Goal: Information Seeking & Learning: Learn about a topic

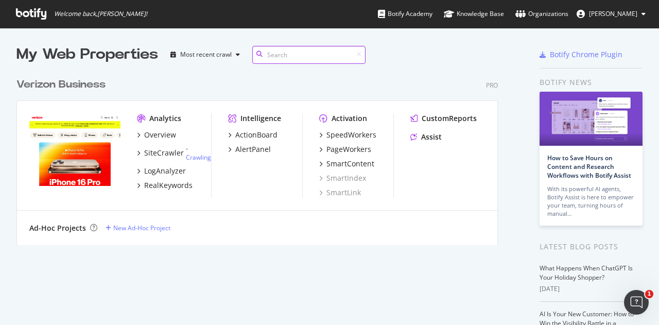
scroll to position [171, 481]
click at [202, 157] on link "Crawling" at bounding box center [198, 157] width 25 height 9
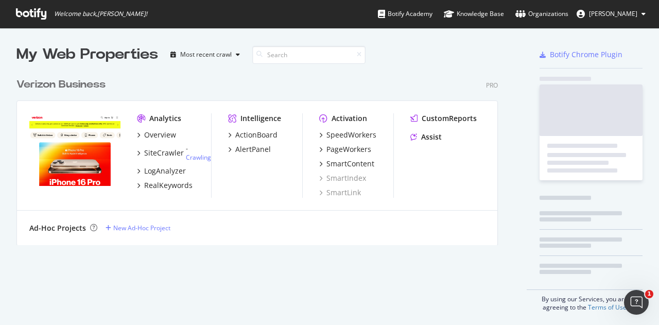
scroll to position [316, 641]
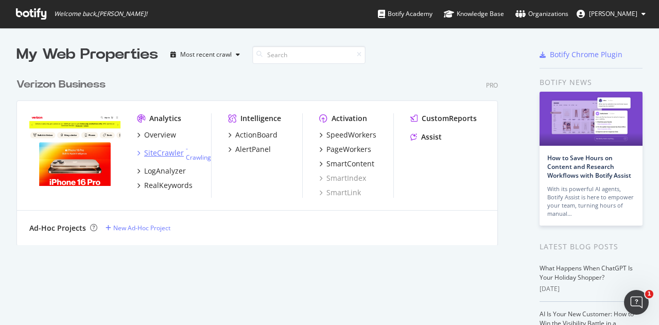
click at [148, 152] on div "SiteCrawler" at bounding box center [164, 153] width 40 height 10
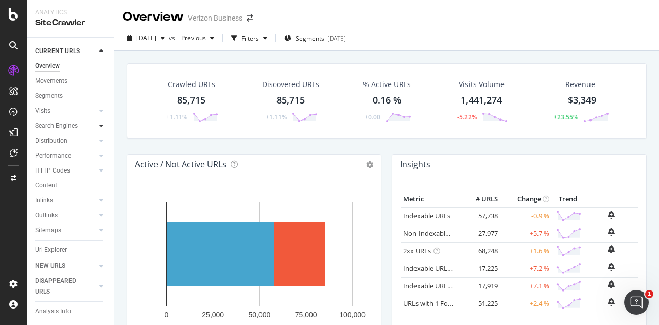
click at [99, 127] on icon at bounding box center [101, 125] width 4 height 6
click at [59, 79] on div "Movements" at bounding box center [51, 81] width 32 height 11
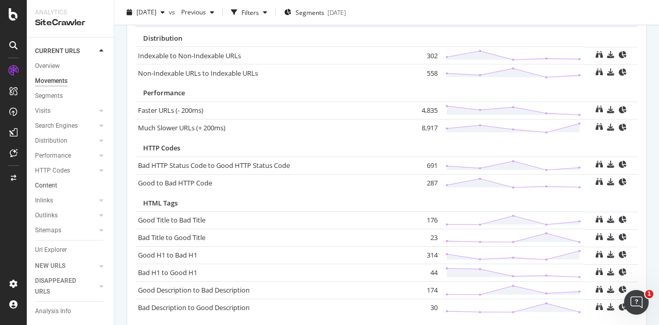
scroll to position [29, 0]
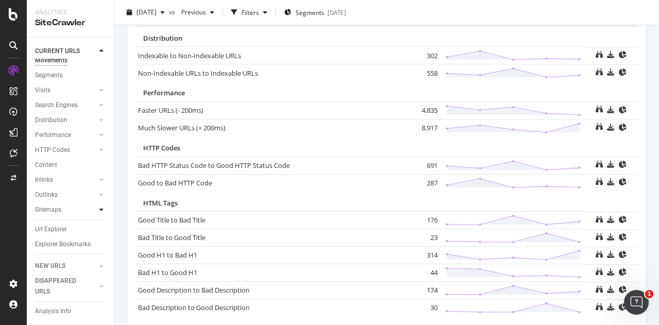
click at [99, 206] on icon at bounding box center [101, 209] width 4 height 6
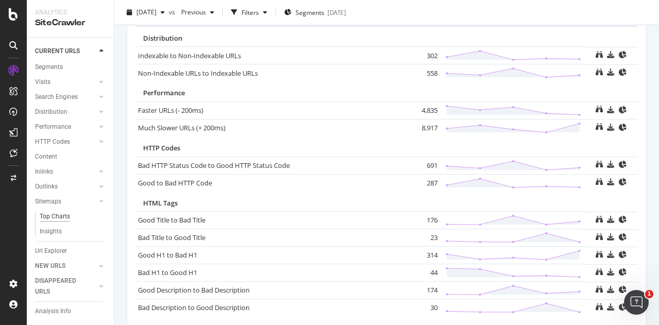
click at [62, 218] on div "Top Charts" at bounding box center [55, 216] width 30 height 11
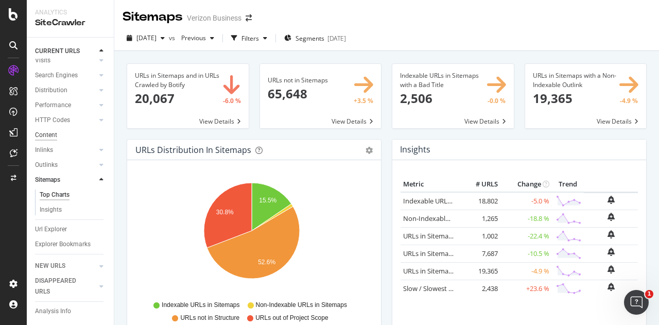
click at [50, 130] on div "Content" at bounding box center [46, 135] width 22 height 11
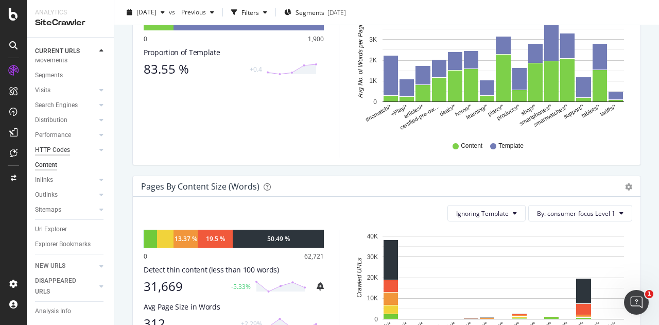
scroll to position [31, 0]
click at [58, 115] on div "Distribution" at bounding box center [51, 120] width 32 height 11
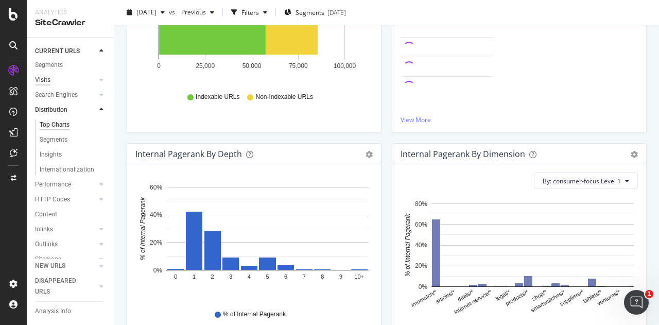
click at [40, 83] on div "Visits" at bounding box center [42, 80] width 15 height 11
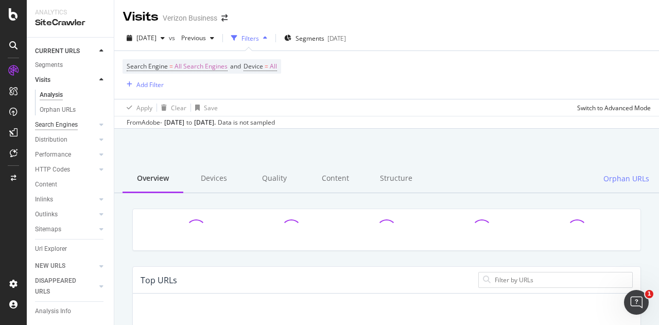
click at [50, 122] on div "Search Engines" at bounding box center [56, 124] width 43 height 11
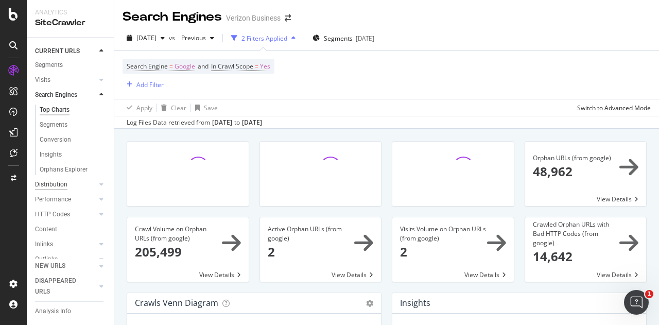
click at [45, 190] on div "Distribution" at bounding box center [51, 184] width 32 height 11
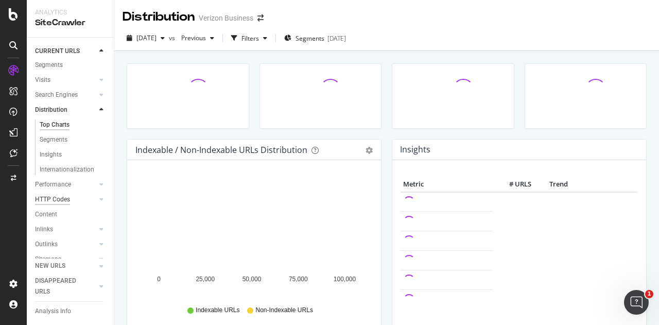
scroll to position [47, 0]
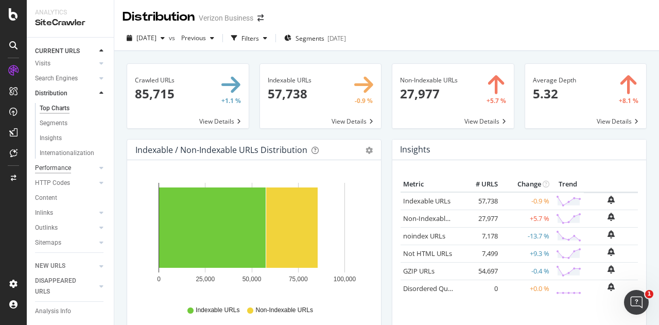
click at [46, 168] on div "Performance" at bounding box center [53, 168] width 36 height 11
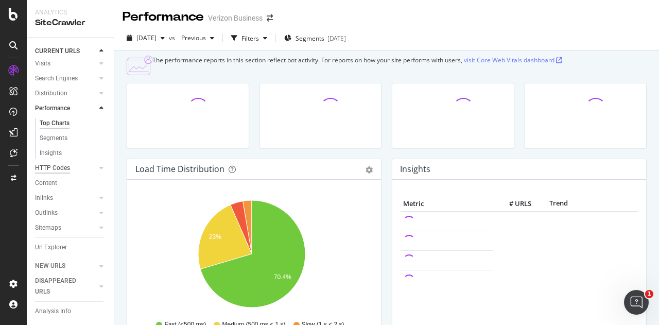
click at [53, 168] on div "HTTP Codes" at bounding box center [52, 168] width 35 height 11
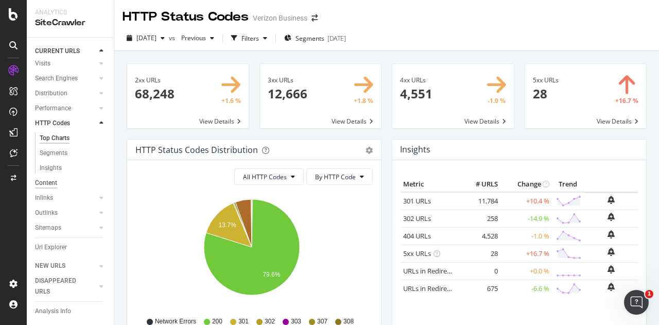
click at [42, 181] on div "Content" at bounding box center [46, 183] width 22 height 11
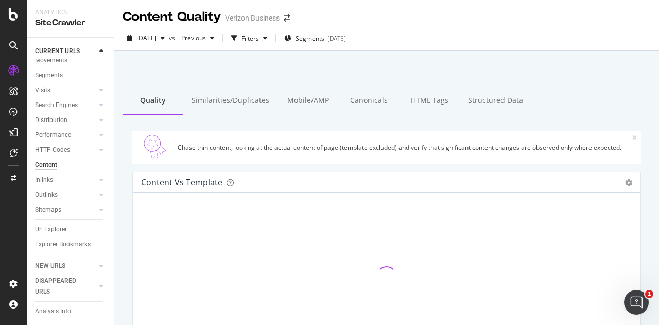
scroll to position [31, 0]
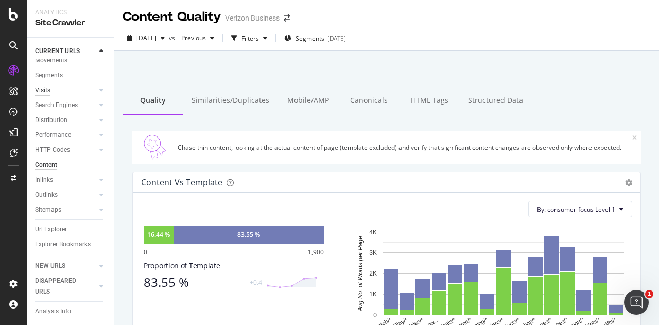
click at [40, 85] on div "Visits" at bounding box center [42, 90] width 15 height 11
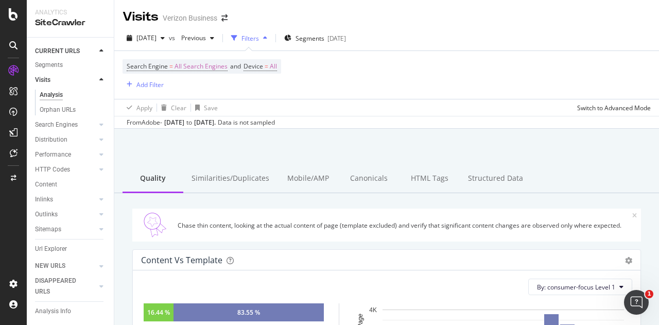
click at [55, 91] on div "Analysis" at bounding box center [51, 95] width 23 height 11
click at [49, 121] on div "Search Engines" at bounding box center [56, 124] width 43 height 11
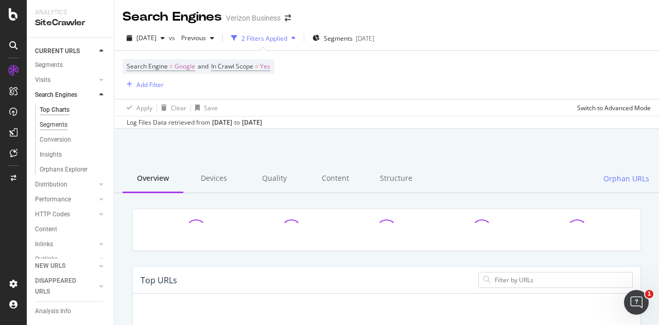
click at [66, 115] on div "Top Charts" at bounding box center [55, 109] width 30 height 11
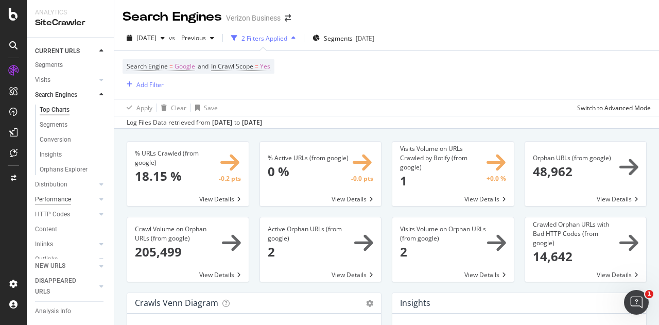
click at [61, 205] on div "Performance" at bounding box center [53, 199] width 36 height 11
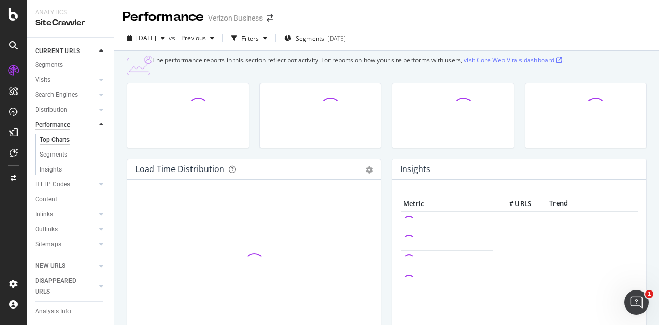
scroll to position [76, 0]
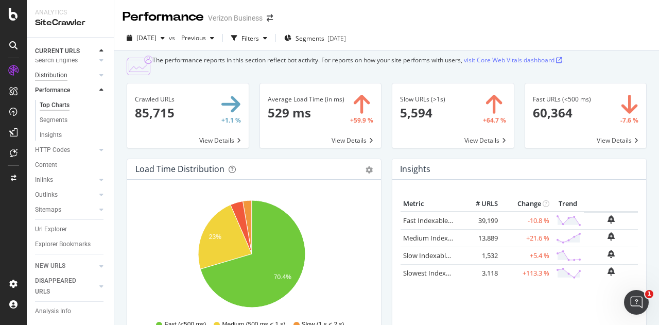
click at [62, 70] on div "Distribution" at bounding box center [51, 75] width 32 height 11
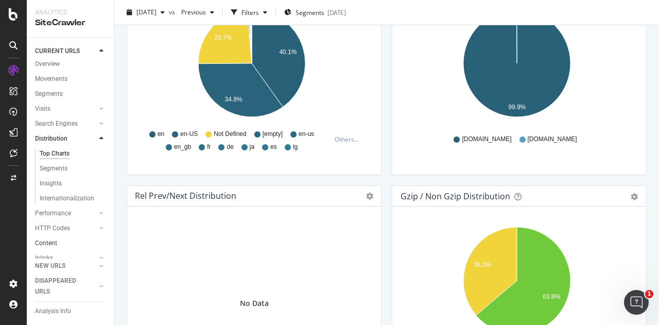
scroll to position [91, 0]
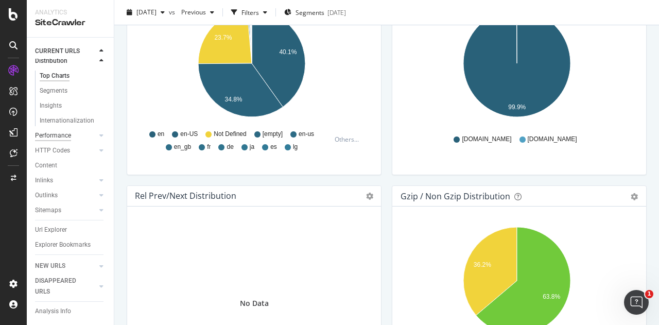
click at [65, 130] on div "Performance" at bounding box center [53, 135] width 36 height 11
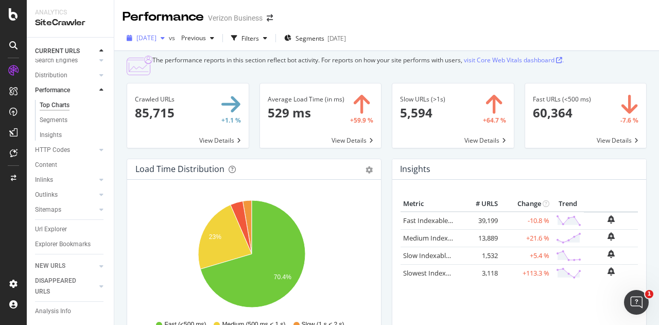
click at [156, 37] on span "[DATE]" at bounding box center [146, 37] width 20 height 9
click at [380, 11] on div "Performance Verizon Business" at bounding box center [386, 13] width 544 height 26
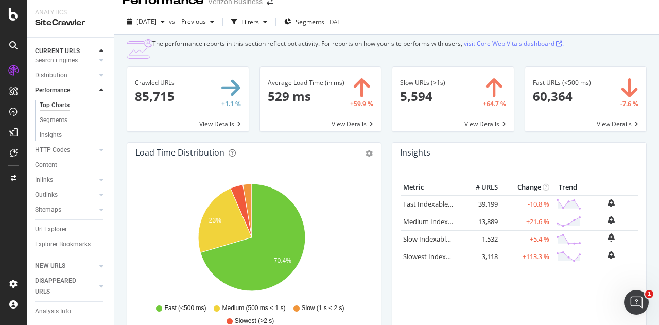
scroll to position [18, 0]
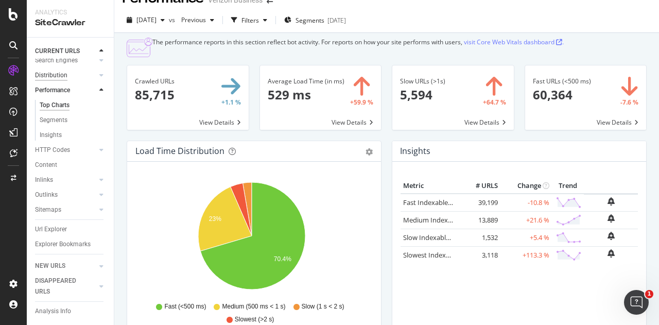
click at [57, 70] on div "Distribution" at bounding box center [51, 75] width 32 height 11
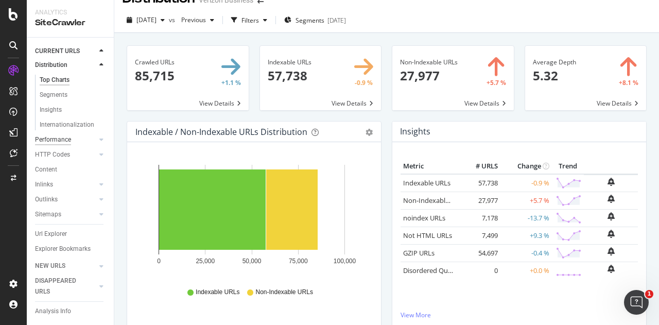
click at [60, 138] on div "Performance" at bounding box center [53, 139] width 36 height 11
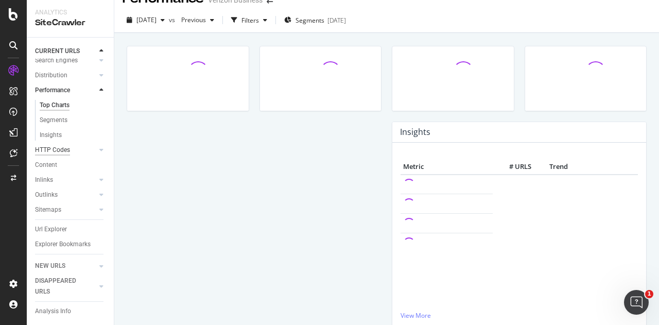
click at [55, 145] on div "HTTP Codes" at bounding box center [52, 150] width 35 height 11
click at [55, 189] on div "Insights" at bounding box center [51, 194] width 22 height 11
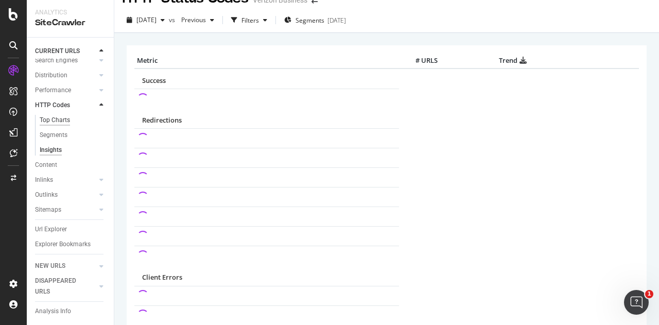
click at [56, 115] on div "Top Charts" at bounding box center [55, 120] width 30 height 11
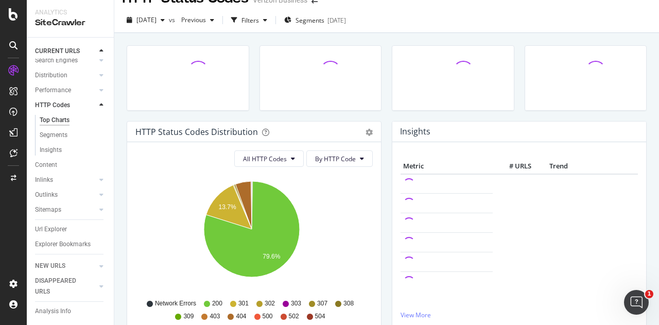
click at [56, 115] on div "Top Charts" at bounding box center [55, 120] width 30 height 11
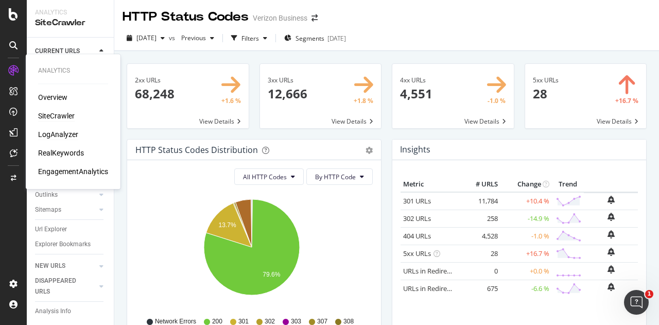
click at [62, 130] on div "LogAnalyzer" at bounding box center [58, 134] width 40 height 10
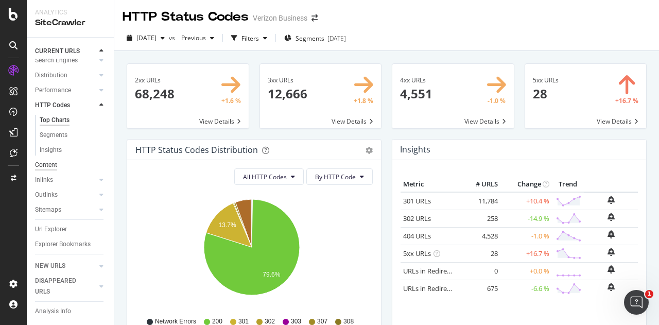
click at [52, 159] on div "Content" at bounding box center [46, 164] width 22 height 11
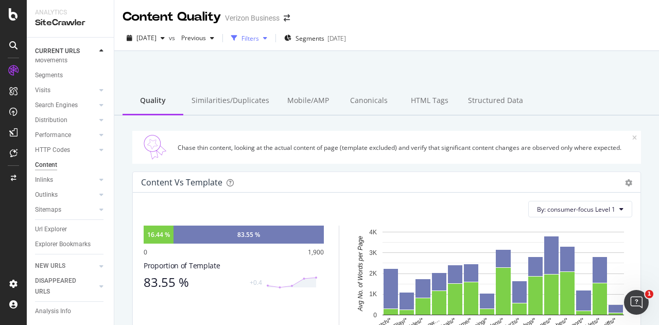
click at [259, 42] on div "Filters" at bounding box center [249, 38] width 17 height 9
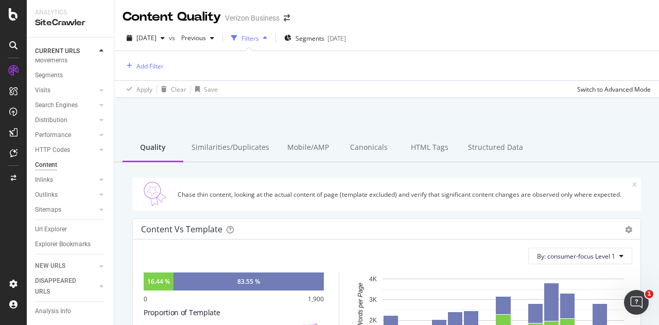
click at [259, 42] on div "Filters" at bounding box center [249, 38] width 17 height 9
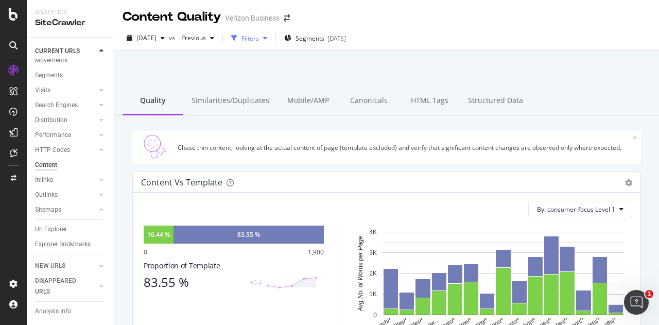
click at [259, 42] on div "Filters" at bounding box center [249, 38] width 17 height 9
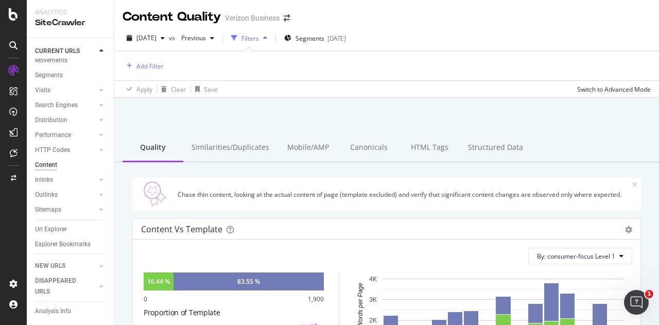
click at [259, 42] on div "Filters" at bounding box center [249, 38] width 17 height 9
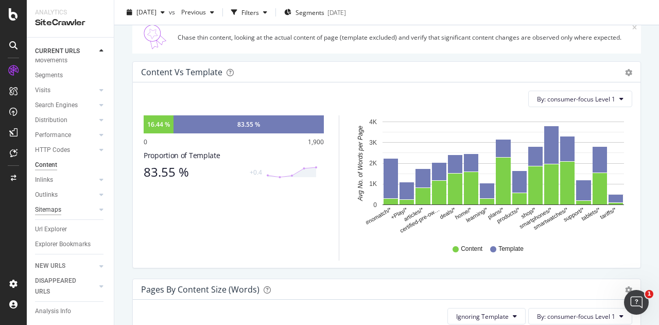
click at [44, 204] on div "Sitemaps" at bounding box center [48, 209] width 26 height 11
click at [39, 189] on div "Outlinks" at bounding box center [46, 194] width 23 height 11
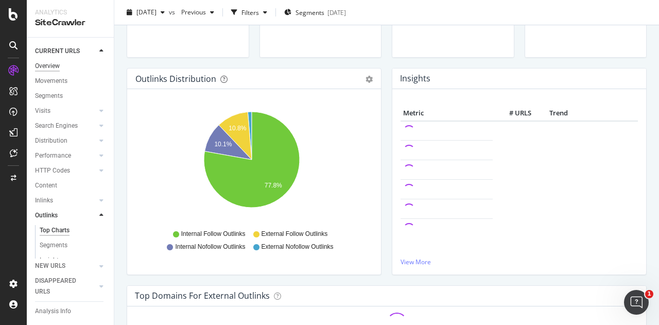
click at [48, 66] on div "Overview" at bounding box center [47, 66] width 25 height 11
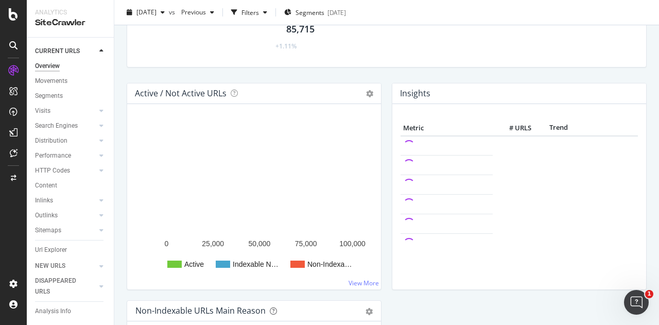
scroll to position [71, 0]
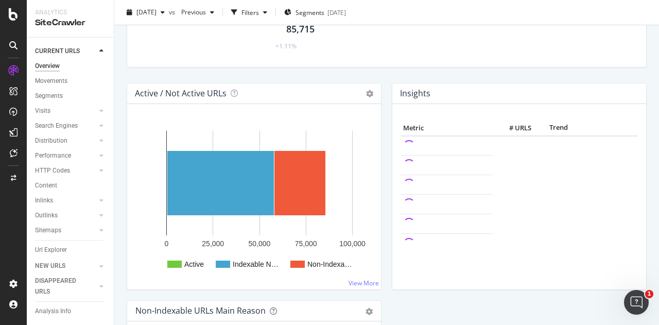
click at [48, 66] on div "Overview" at bounding box center [47, 66] width 25 height 11
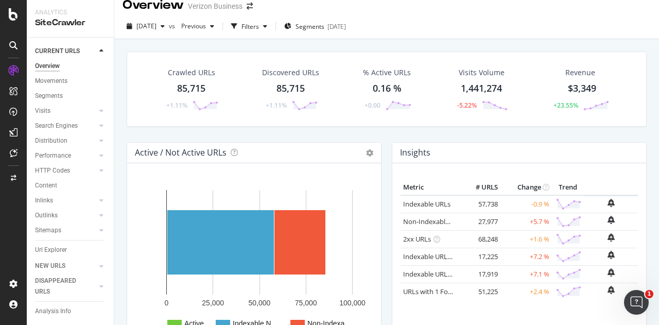
scroll to position [13, 0]
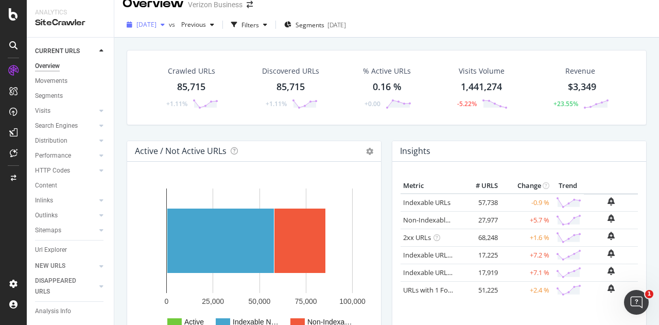
click at [169, 27] on div "button" at bounding box center [162, 25] width 12 height 6
click at [259, 21] on div "Filters" at bounding box center [249, 25] width 17 height 9
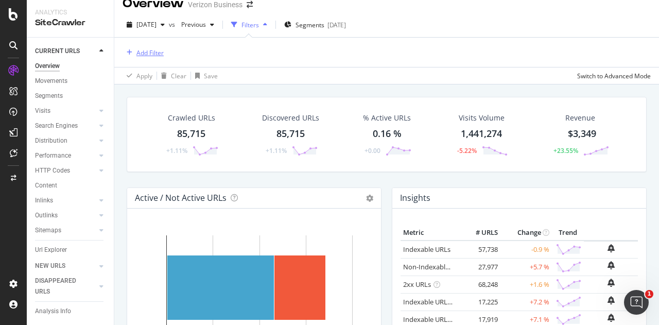
click at [146, 50] on div "Add Filter" at bounding box center [149, 52] width 27 height 9
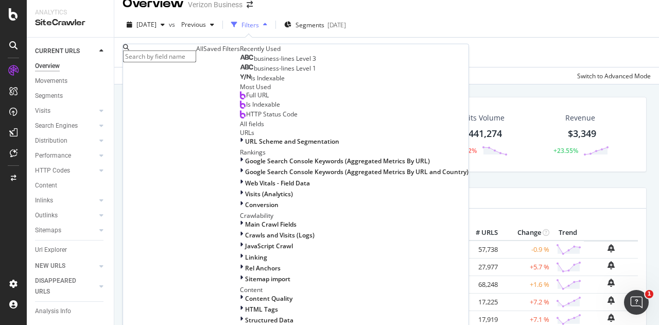
scroll to position [347, 0]
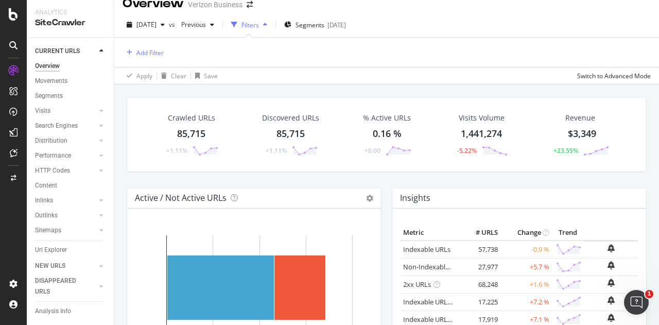
click at [376, 54] on div "Add Filter" at bounding box center [386, 52] width 528 height 29
click at [324, 24] on span "Segments" at bounding box center [309, 25] width 29 height 9
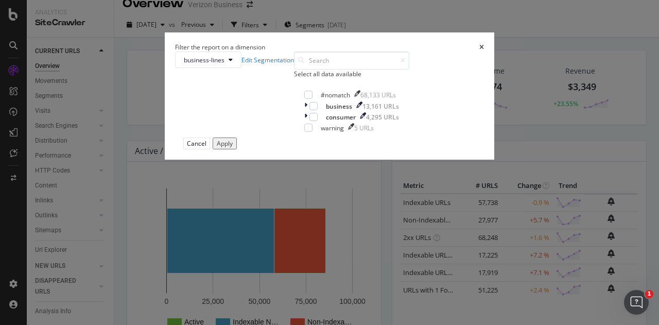
click at [410, 15] on div "Filter the report on a dimension business-lines Edit Segmentation Select all da…" at bounding box center [329, 162] width 659 height 325
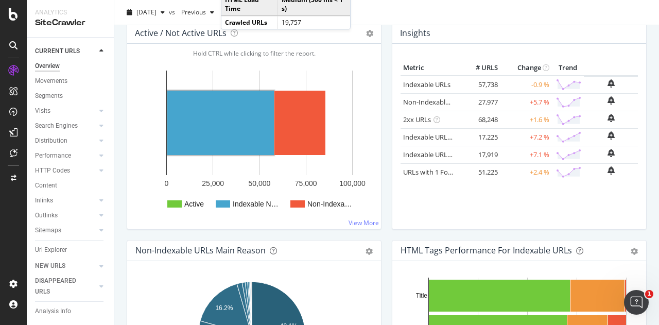
scroll to position [0, 0]
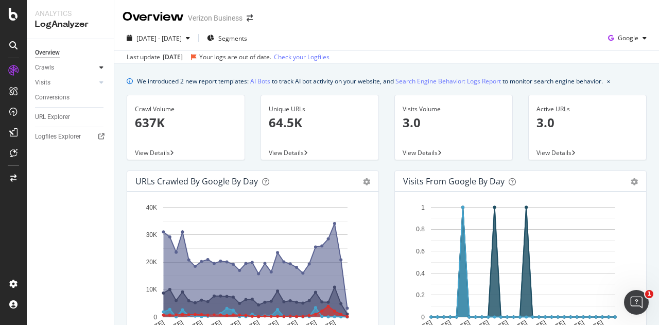
click at [98, 67] on div at bounding box center [101, 67] width 10 height 10
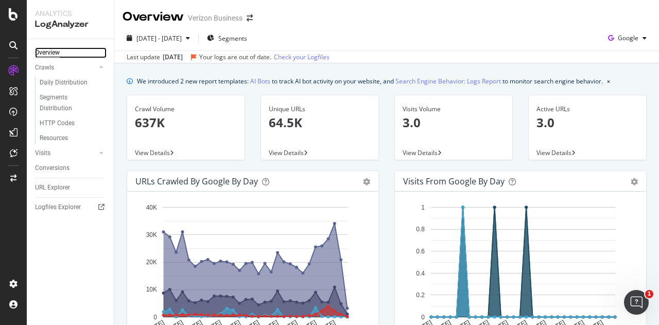
click at [45, 50] on div "Overview" at bounding box center [47, 52] width 25 height 11
